Goal: Information Seeking & Learning: Find specific fact

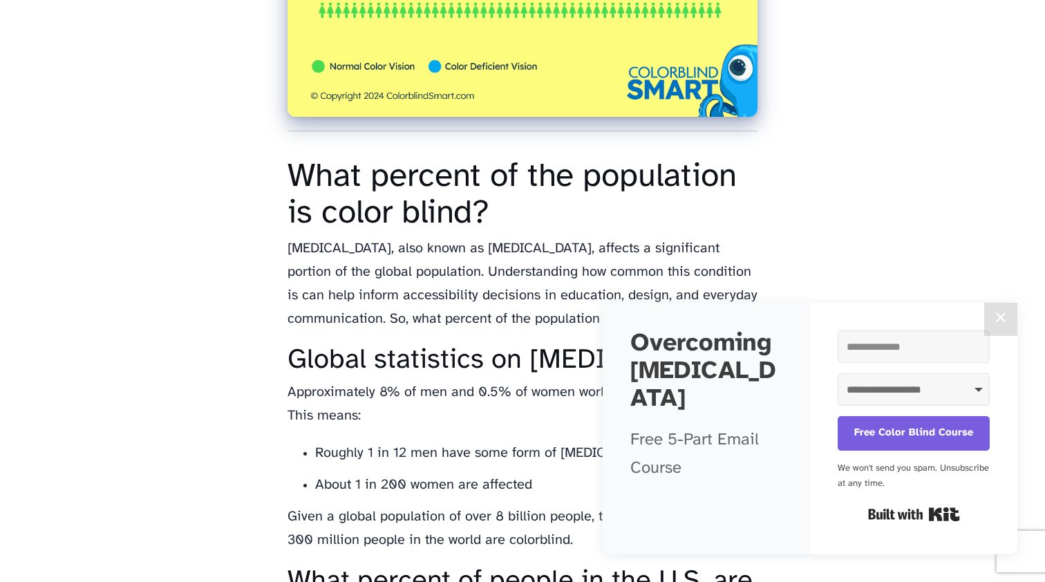
scroll to position [614, 0]
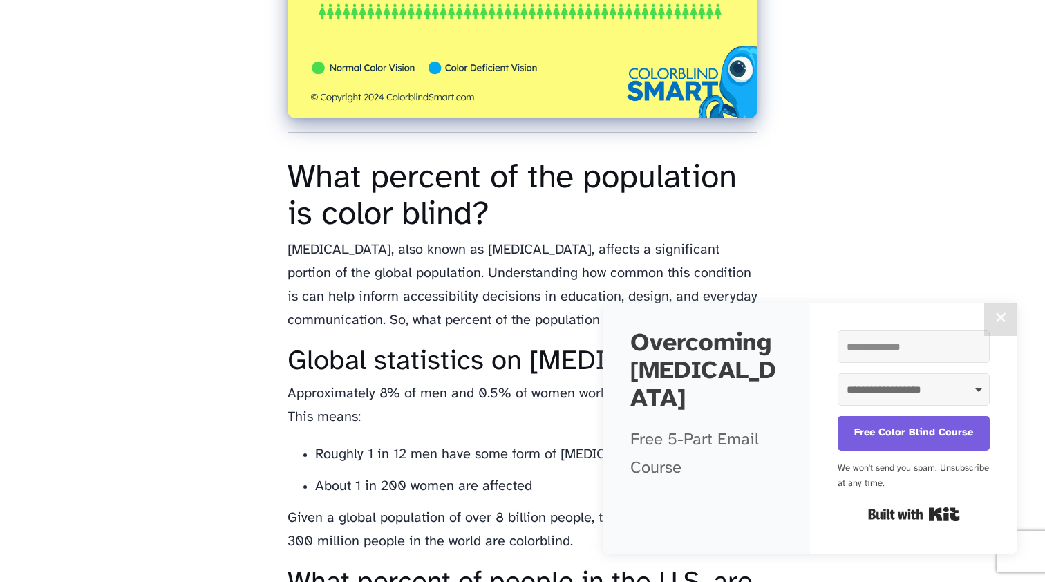
click at [1003, 310] on button "✕" at bounding box center [1000, 319] width 33 height 33
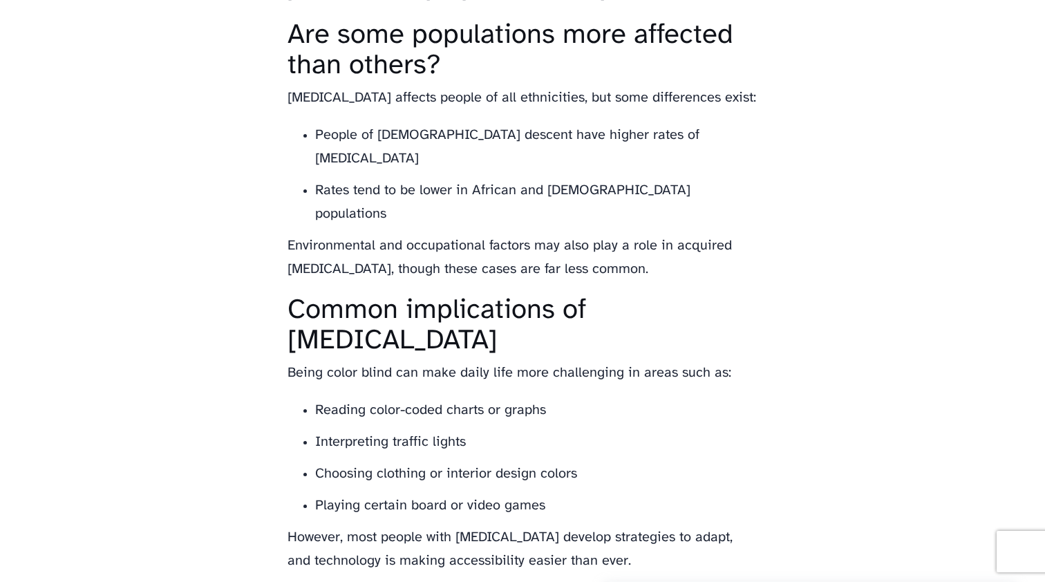
scroll to position [1639, 0]
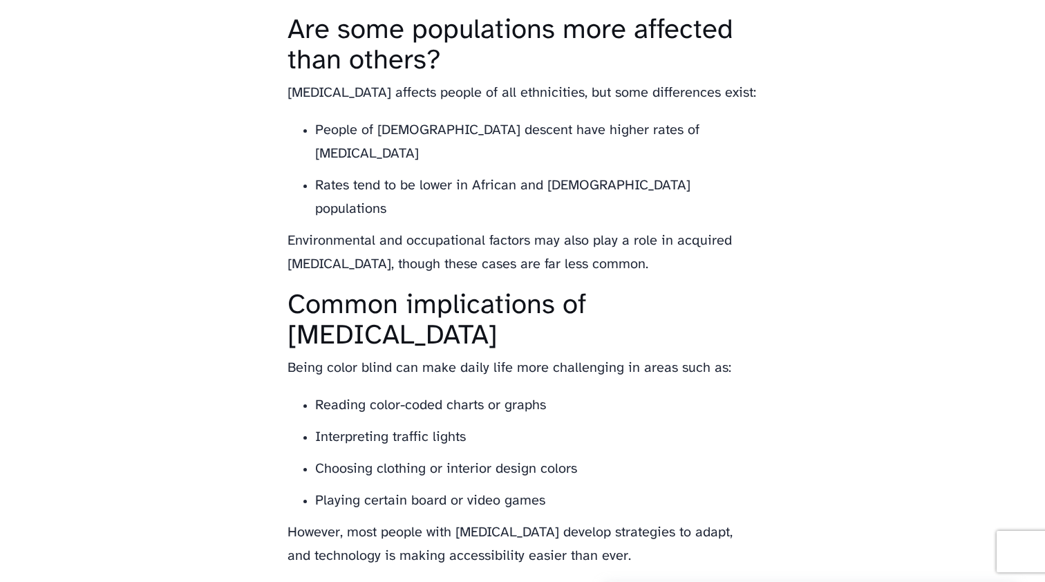
drag, startPoint x: 404, startPoint y: 184, endPoint x: 641, endPoint y: 316, distance: 271.3
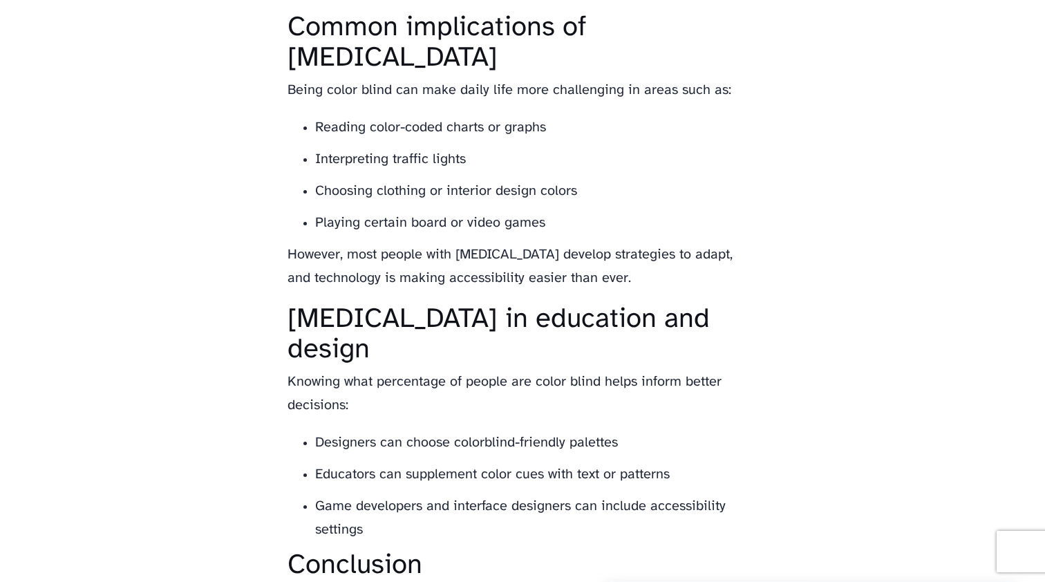
scroll to position [1925, 0]
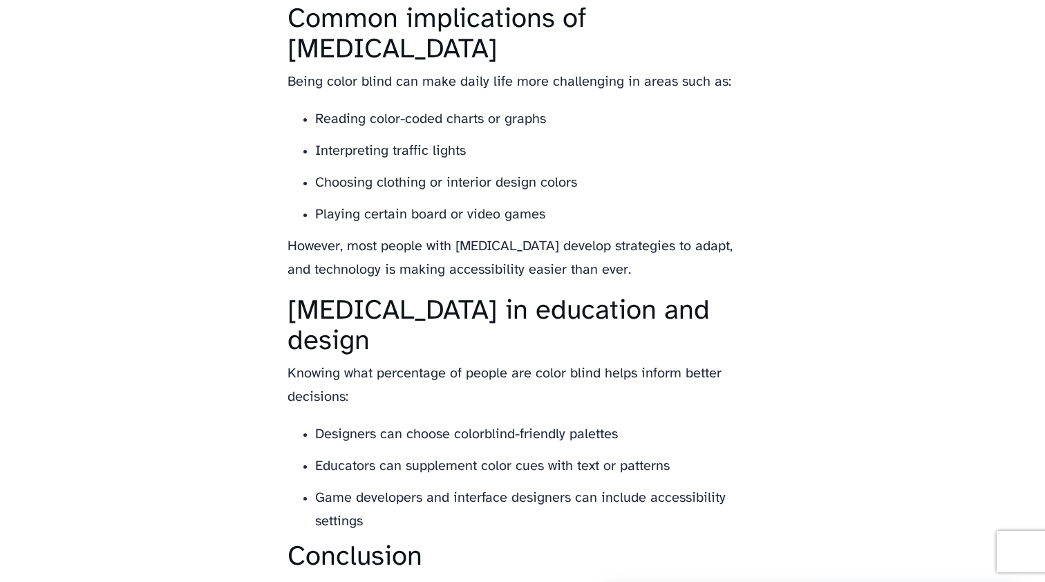
click at [507, 108] on li "Reading color-coded charts or graphs" at bounding box center [536, 119] width 442 height 23
click at [502, 140] on li "Interpreting traffic lights" at bounding box center [536, 151] width 442 height 23
click at [502, 171] on li "Choosing clothing or interior design colors" at bounding box center [536, 182] width 442 height 23
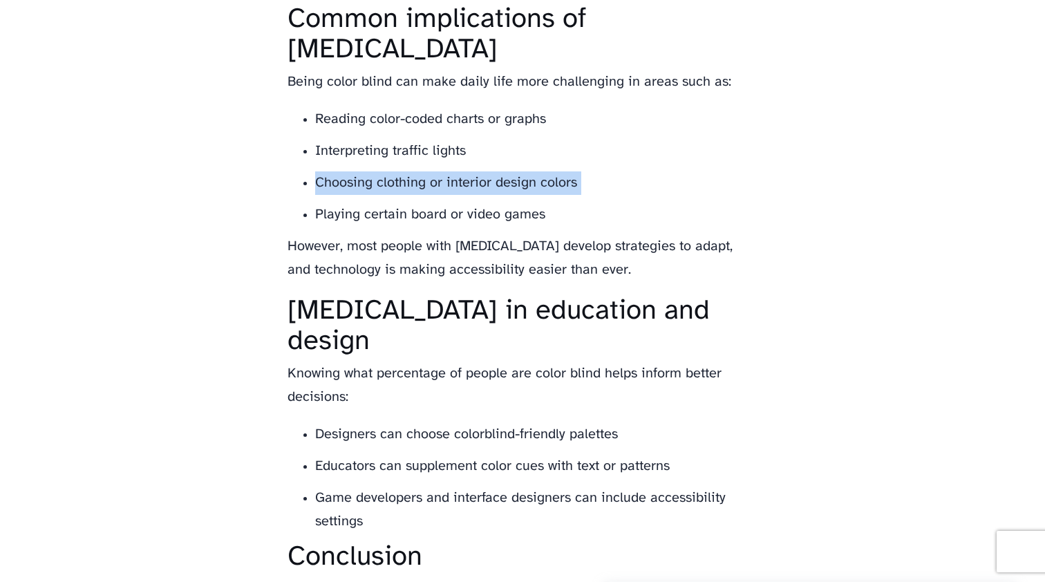
click at [502, 171] on li "Choosing clothing or interior design colors" at bounding box center [536, 182] width 442 height 23
click at [518, 171] on li "Choosing clothing or interior design colors" at bounding box center [536, 182] width 442 height 23
click at [538, 203] on li "Playing certain board or video games" at bounding box center [536, 214] width 442 height 23
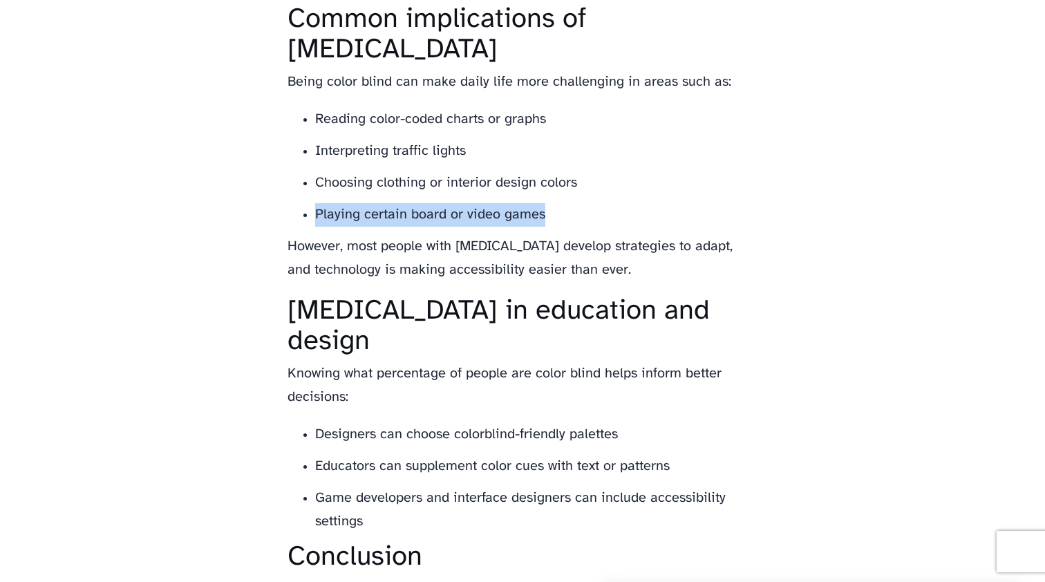
drag, startPoint x: 539, startPoint y: 194, endPoint x: 318, endPoint y: 189, distance: 221.2
click at [318, 203] on li "Playing certain board or video games" at bounding box center [536, 214] width 442 height 23
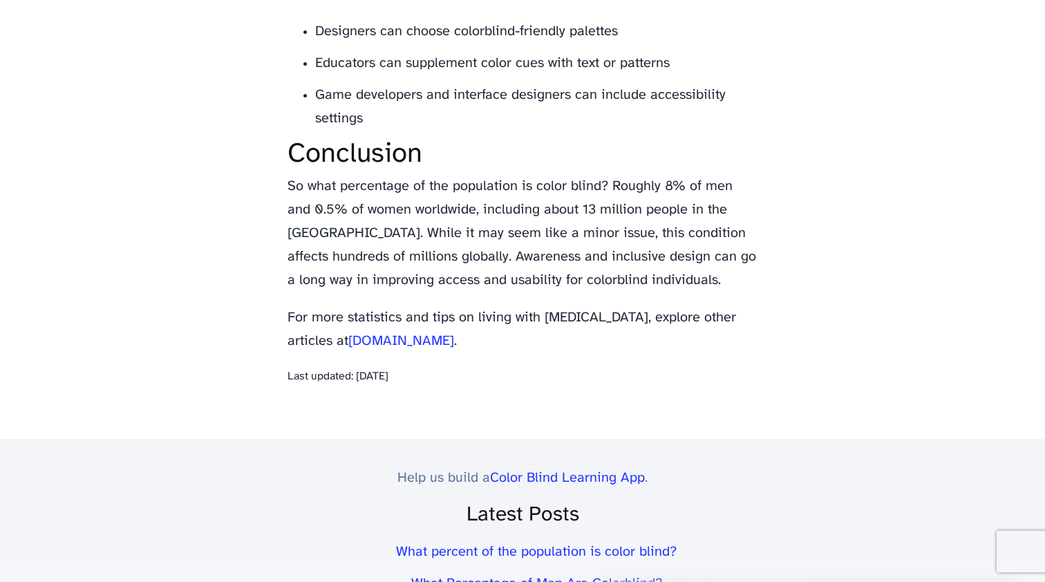
scroll to position [2345, 0]
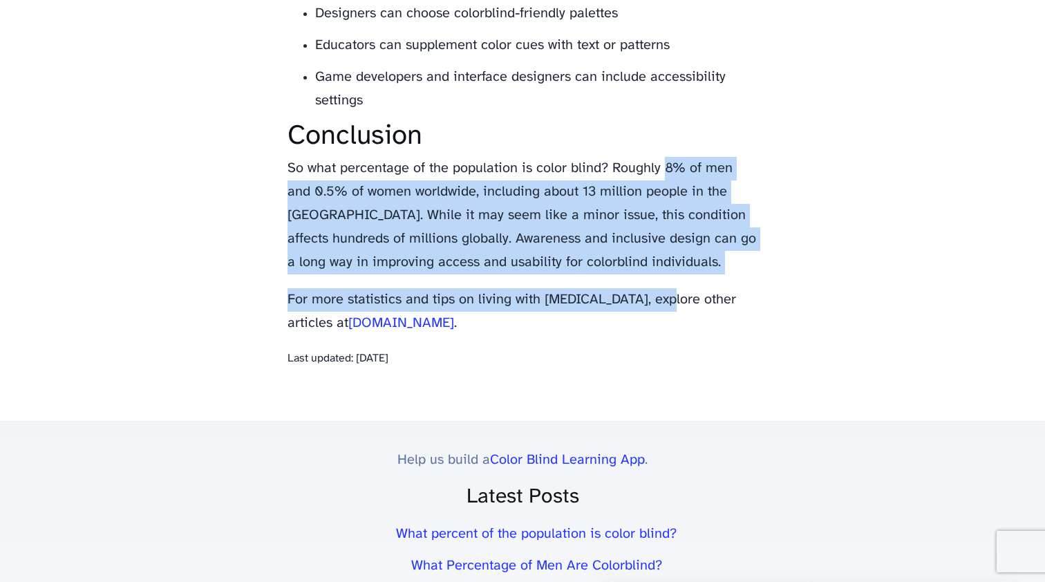
drag, startPoint x: 661, startPoint y: 150, endPoint x: 622, endPoint y: 301, distance: 155.7
